Goal: Task Accomplishment & Management: Complete application form

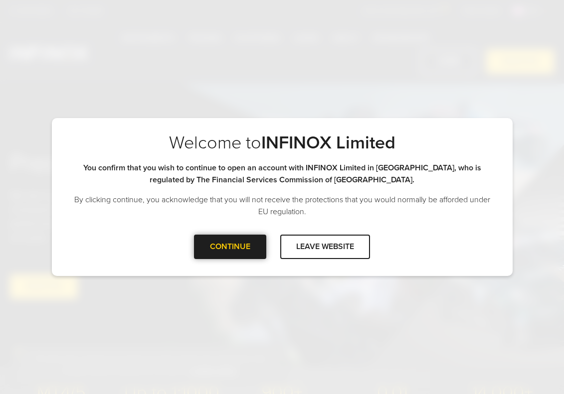
click at [235, 238] on div "CONTINUE" at bounding box center [230, 247] width 72 height 24
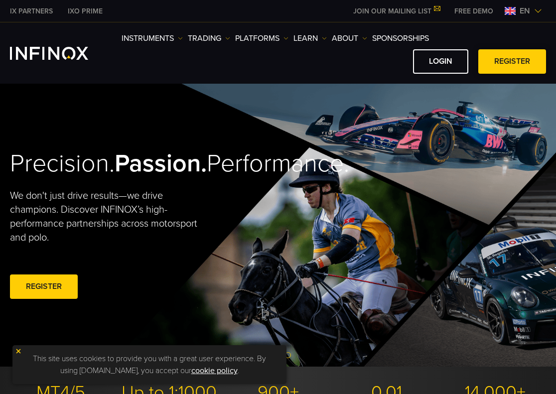
click at [512, 62] on span at bounding box center [512, 62] width 0 height 0
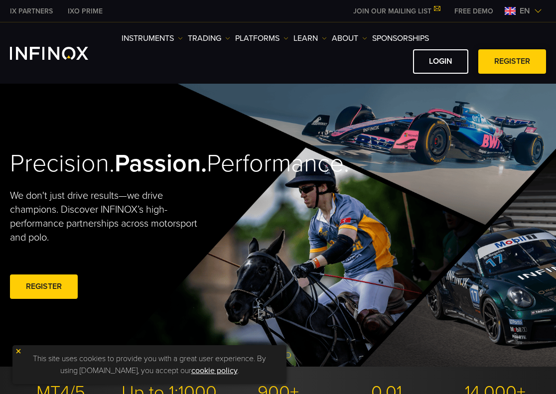
click at [498, 66] on link "REGISTER" at bounding box center [513, 61] width 68 height 24
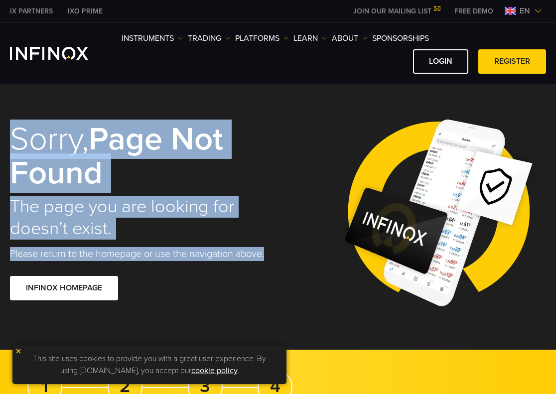
drag, startPoint x: 12, startPoint y: 137, endPoint x: 192, endPoint y: 264, distance: 219.9
click at [192, 264] on div "Sorry, page not found The page you are looking for doesn’t exist. Please return…" at bounding box center [138, 213] width 257 height 221
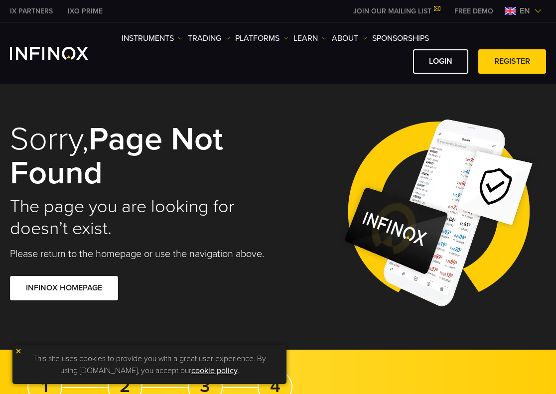
drag, startPoint x: 237, startPoint y: 52, endPoint x: 237, endPoint y: 58, distance: 6.0
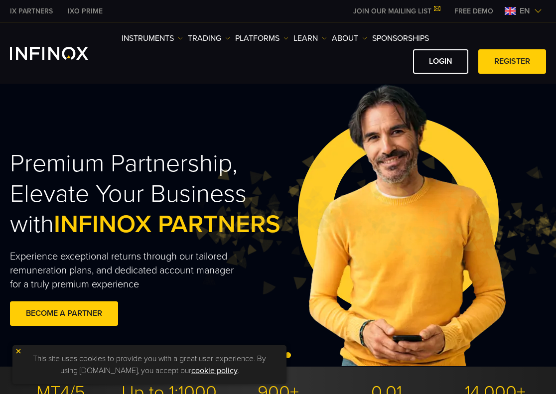
click at [512, 83] on div "Instruments Instruments Product Information TRADING" at bounding box center [278, 52] width 556 height 61
click at [512, 62] on span at bounding box center [512, 62] width 0 height 0
